Goal: Task Accomplishment & Management: Use online tool/utility

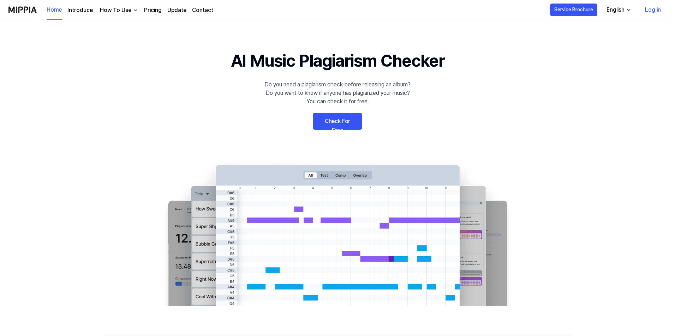
click at [350, 118] on link "Check For Free" at bounding box center [337, 121] width 49 height 17
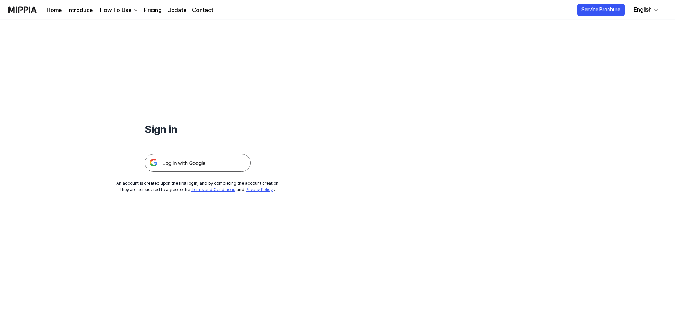
click at [211, 161] on img at bounding box center [198, 163] width 106 height 18
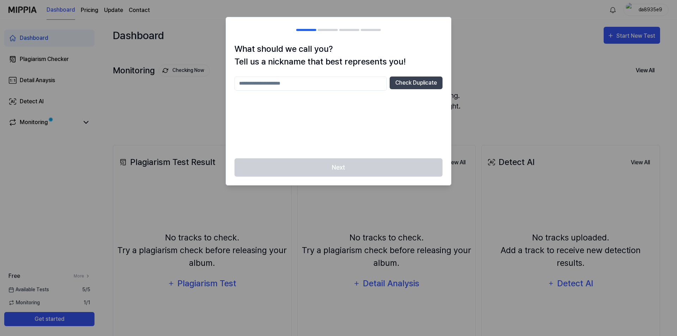
click at [341, 86] on input "text" at bounding box center [311, 84] width 152 height 14
type input "******"
click at [413, 83] on button "Check Duplicate" at bounding box center [416, 83] width 53 height 13
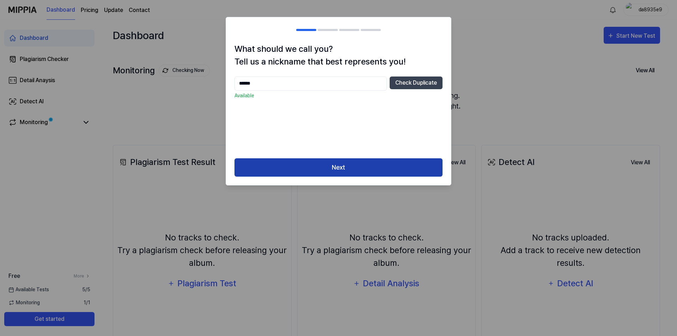
click at [352, 161] on button "Next" at bounding box center [339, 167] width 208 height 19
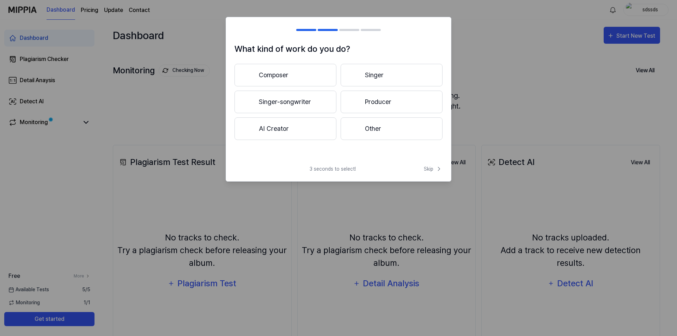
click at [384, 80] on button "Singer" at bounding box center [392, 75] width 102 height 23
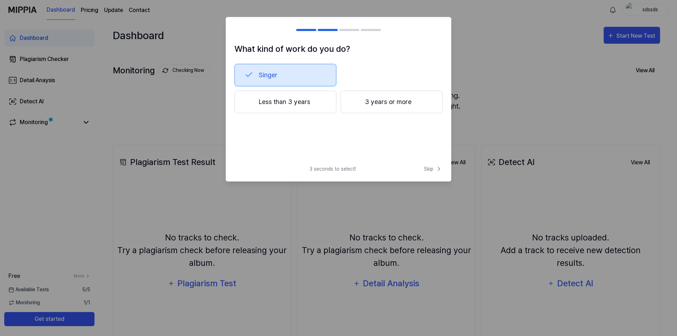
click at [264, 100] on button "Less than 3 years" at bounding box center [286, 102] width 102 height 23
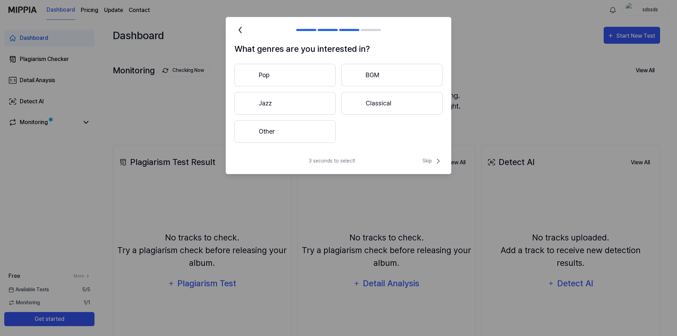
click at [382, 101] on button "Classical" at bounding box center [392, 103] width 101 height 23
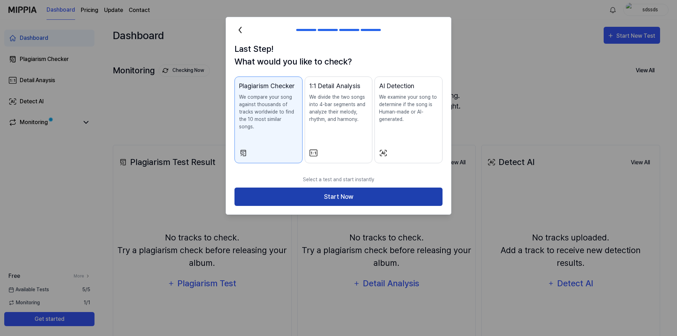
click at [285, 188] on button "Start Now" at bounding box center [339, 197] width 208 height 19
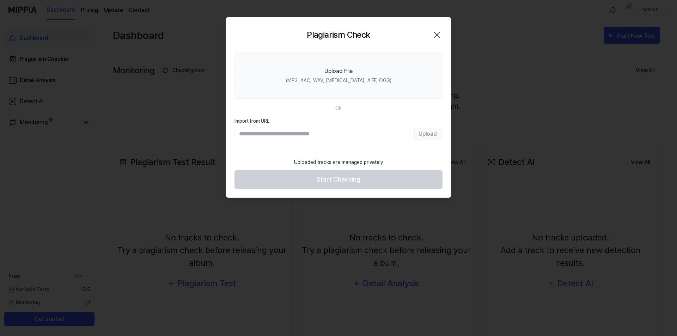
click at [300, 135] on input "Import from URL" at bounding box center [323, 134] width 176 height 13
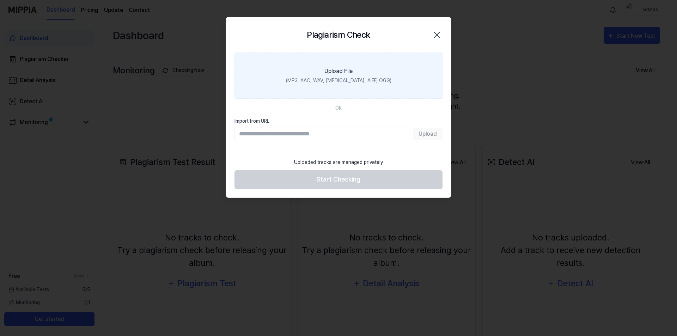
click at [370, 68] on label "Upload File (MP3, AAC, WAV, [MEDICAL_DATA], AIFF, OGG)" at bounding box center [339, 76] width 208 height 46
click at [0, 0] on input "Upload File (MP3, AAC, WAV, [MEDICAL_DATA], AIFF, OGG)" at bounding box center [0, 0] width 0 height 0
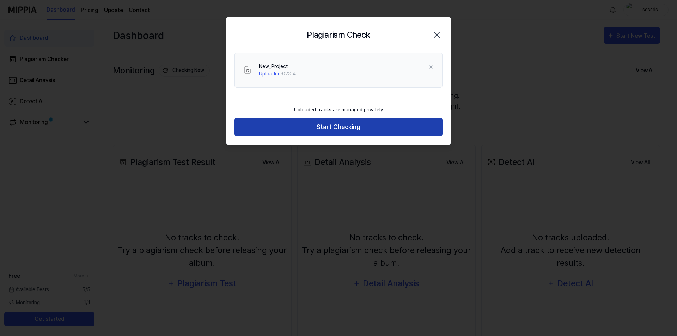
click at [335, 127] on button "Start Checking" at bounding box center [339, 127] width 208 height 19
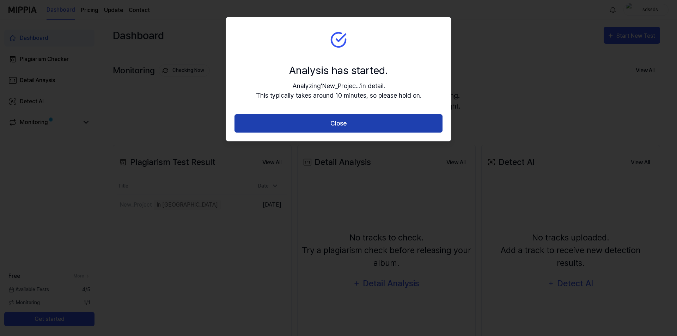
click at [334, 121] on button "Close" at bounding box center [339, 123] width 208 height 19
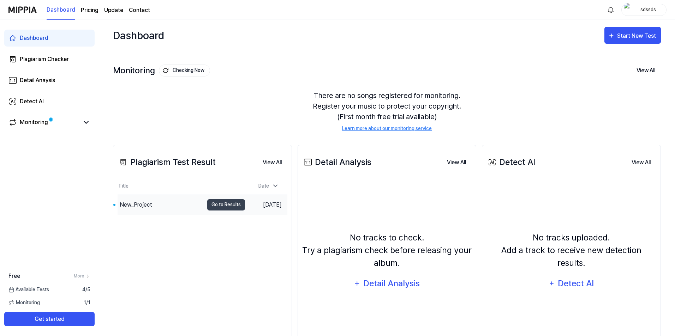
click at [141, 202] on div "New_Project" at bounding box center [136, 205] width 32 height 8
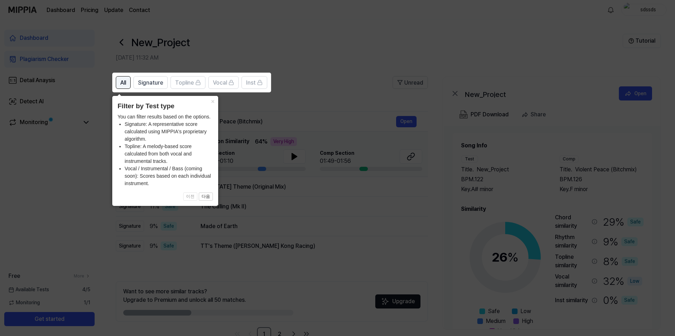
click at [121, 77] on button "All" at bounding box center [123, 82] width 15 height 13
click at [211, 100] on button "×" at bounding box center [212, 101] width 11 height 10
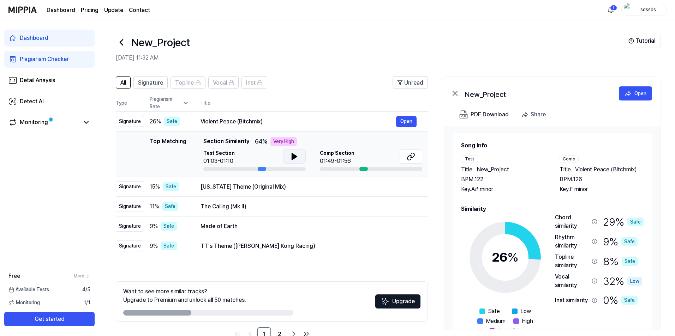
click at [292, 155] on icon at bounding box center [294, 156] width 5 height 6
click at [412, 156] on icon at bounding box center [410, 156] width 8 height 8
click at [260, 185] on div "[US_STATE] Theme (Original Mix)" at bounding box center [297, 187] width 195 height 8
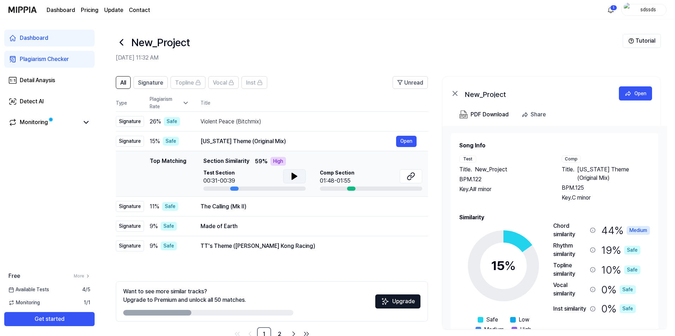
click at [295, 176] on icon at bounding box center [294, 176] width 5 height 6
click at [295, 176] on icon at bounding box center [295, 177] width 1 height 6
click at [416, 175] on button at bounding box center [410, 176] width 23 height 14
click at [214, 212] on div "The Calling ([PERSON_NAME]) Open" at bounding box center [308, 206] width 216 height 11
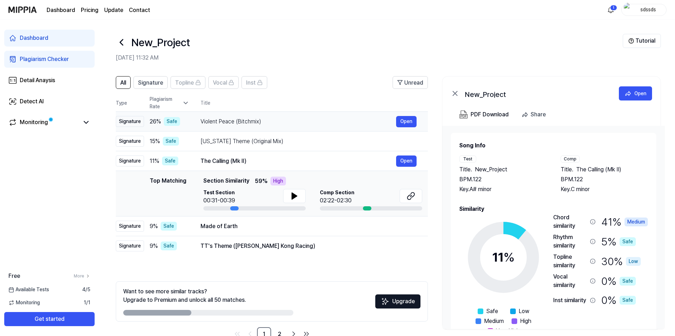
click at [332, 116] on div "Violent Peace (Bitchmix) Open" at bounding box center [308, 121] width 216 height 11
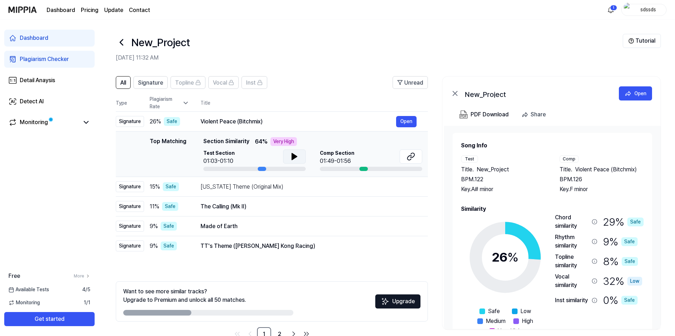
click at [291, 158] on icon at bounding box center [294, 156] width 8 height 8
click at [261, 188] on div "[US_STATE] Theme (Original Mix)" at bounding box center [297, 187] width 195 height 8
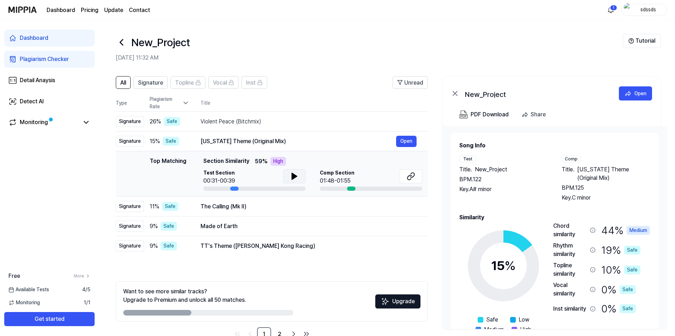
click at [289, 174] on button at bounding box center [294, 176] width 23 height 14
click at [267, 209] on div "The Calling (Mk II)" at bounding box center [297, 207] width 195 height 8
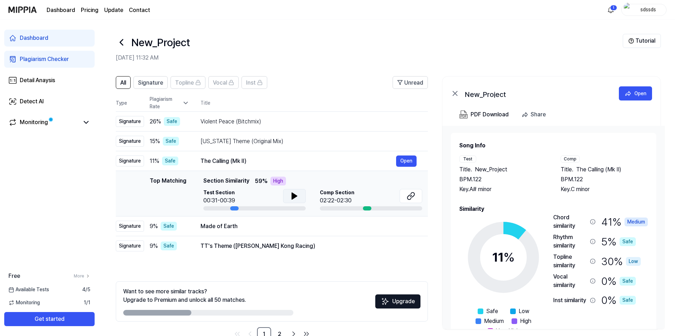
click at [292, 193] on icon at bounding box center [294, 196] width 5 height 6
click at [415, 195] on button at bounding box center [410, 196] width 23 height 14
click at [278, 199] on div "Test Section 00:37/00:39" at bounding box center [254, 197] width 102 height 16
click at [286, 198] on button at bounding box center [294, 196] width 23 height 14
click at [267, 226] on div "Made of Earth" at bounding box center [297, 226] width 195 height 8
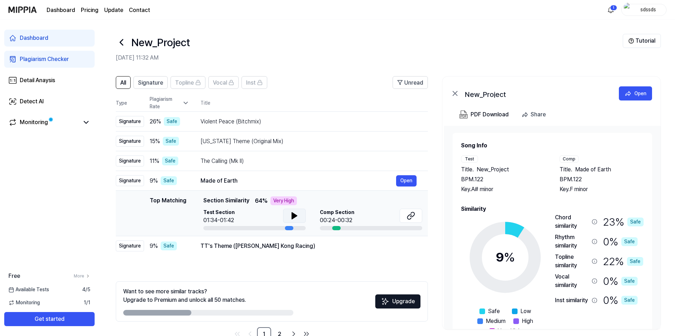
click at [297, 216] on icon at bounding box center [294, 216] width 8 height 8
click at [295, 216] on icon at bounding box center [295, 216] width 1 height 6
click at [412, 217] on icon at bounding box center [412, 214] width 4 height 5
click at [272, 248] on div "TT's Theme ([PERSON_NAME] Kong Racing)" at bounding box center [297, 246] width 195 height 8
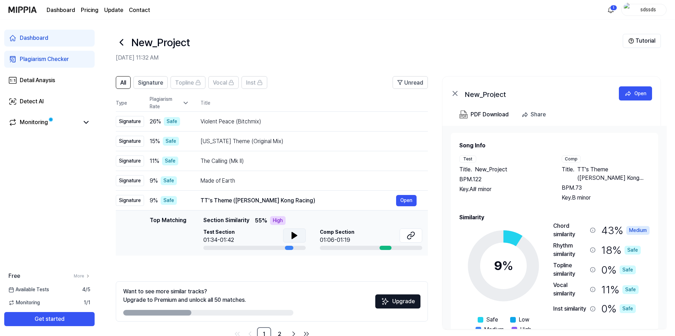
click at [290, 236] on icon at bounding box center [294, 235] width 8 height 8
click at [296, 234] on icon at bounding box center [295, 236] width 1 height 6
click at [411, 237] on icon at bounding box center [412, 234] width 4 height 5
